Goal: Check status: Check status

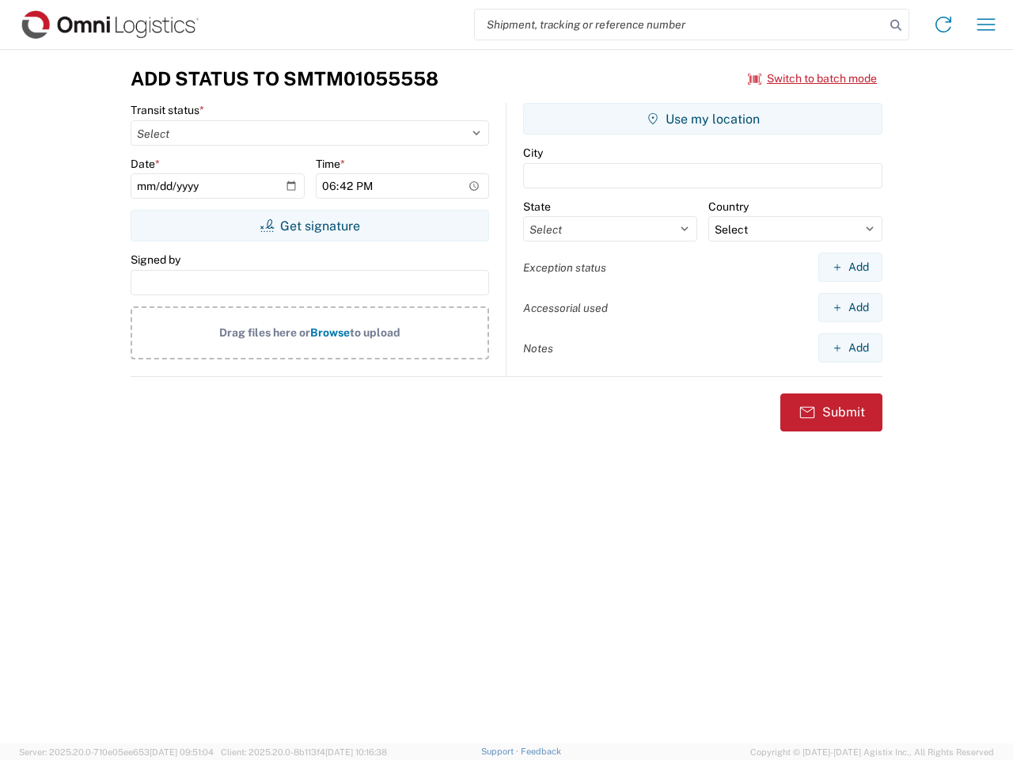
click at [680, 25] on input "search" at bounding box center [680, 24] width 410 height 30
click at [896, 25] on icon at bounding box center [896, 25] width 22 height 22
click at [943, 25] on icon at bounding box center [943, 24] width 25 height 25
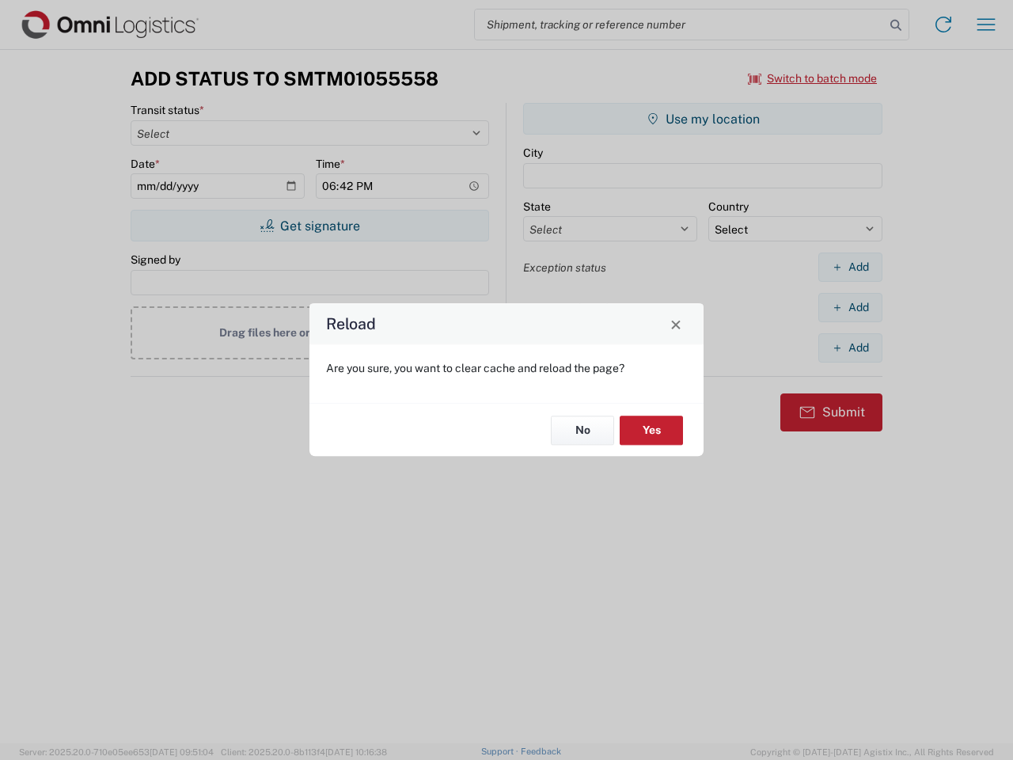
click at [986, 25] on div "Reload Are you sure, you want to clear cache and reload the page? No Yes" at bounding box center [506, 380] width 1013 height 760
click at [813, 78] on div "Reload Are you sure, you want to clear cache and reload the page? No Yes" at bounding box center [506, 380] width 1013 height 760
click at [309, 226] on div "Reload Are you sure, you want to clear cache and reload the page? No Yes" at bounding box center [506, 380] width 1013 height 760
click at [703, 119] on div "Reload Are you sure, you want to clear cache and reload the page? No Yes" at bounding box center [506, 380] width 1013 height 760
click at [850, 267] on div "Reload Are you sure, you want to clear cache and reload the page? No Yes" at bounding box center [506, 380] width 1013 height 760
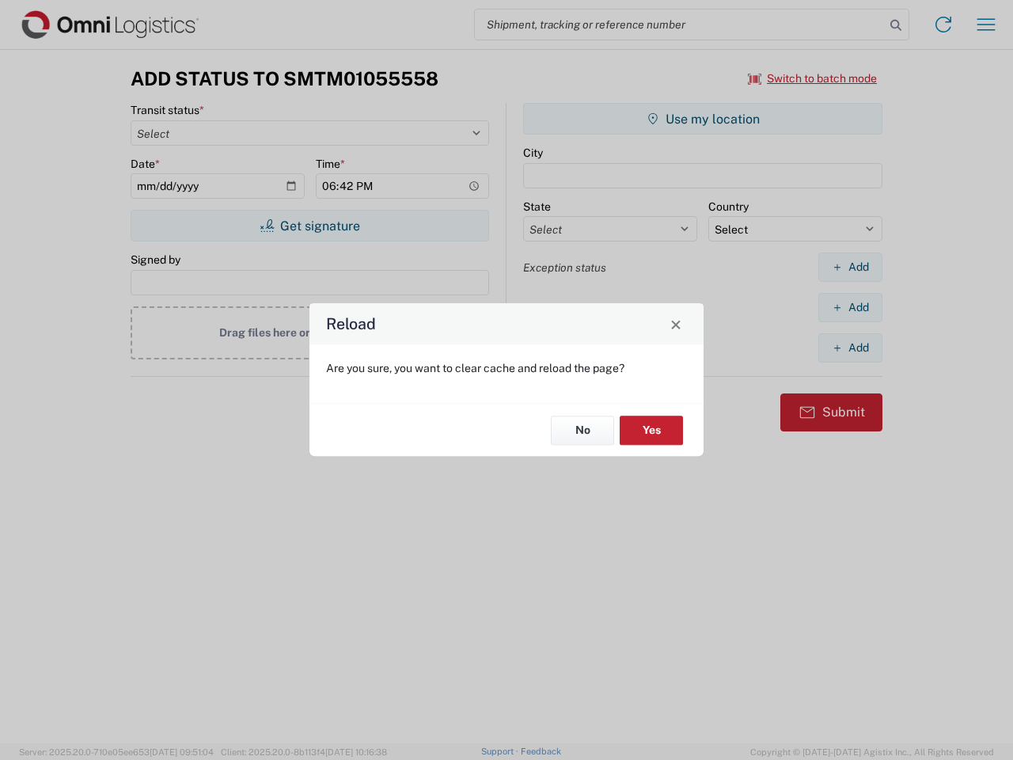
click at [850, 307] on div "Reload Are you sure, you want to clear cache and reload the page? No Yes" at bounding box center [506, 380] width 1013 height 760
click at [850, 347] on div "Reload Are you sure, you want to clear cache and reload the page? No Yes" at bounding box center [506, 380] width 1013 height 760
